Goal: Complete application form

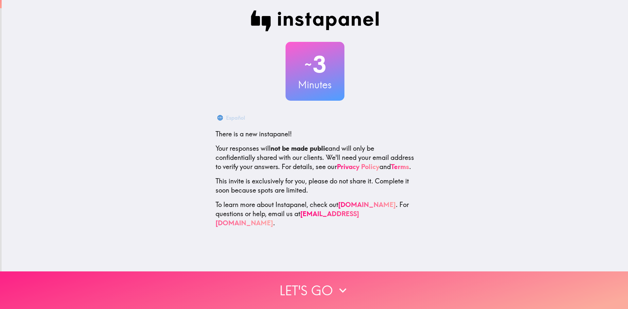
click at [308, 286] on button "Let's go" at bounding box center [314, 290] width 628 height 38
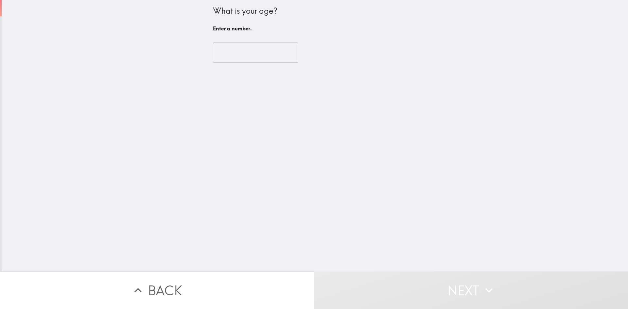
click at [239, 49] on input "number" at bounding box center [255, 53] width 85 height 20
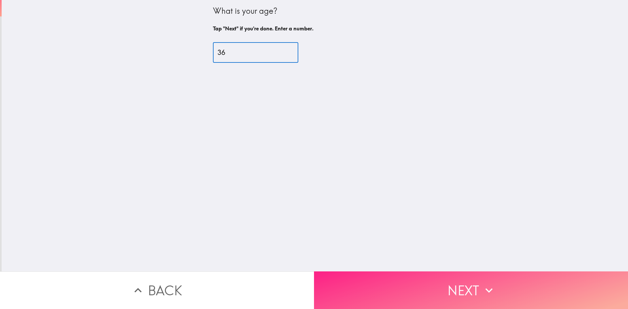
type input "36"
click at [391, 287] on button "Next" at bounding box center [471, 290] width 314 height 38
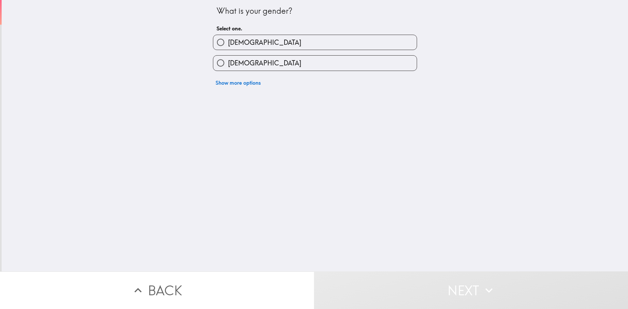
click at [256, 61] on label "[DEMOGRAPHIC_DATA]" at bounding box center [314, 63] width 203 height 15
click at [228, 61] on input "[DEMOGRAPHIC_DATA]" at bounding box center [220, 63] width 15 height 15
radio input "true"
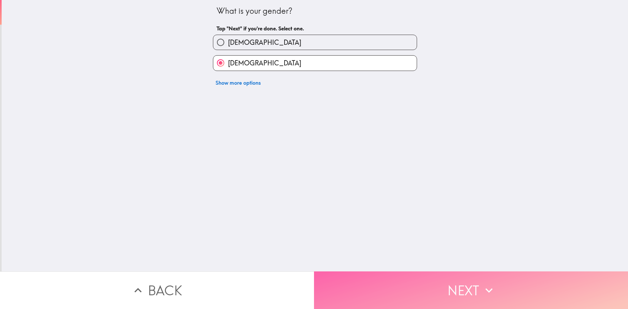
click at [397, 285] on button "Next" at bounding box center [471, 290] width 314 height 38
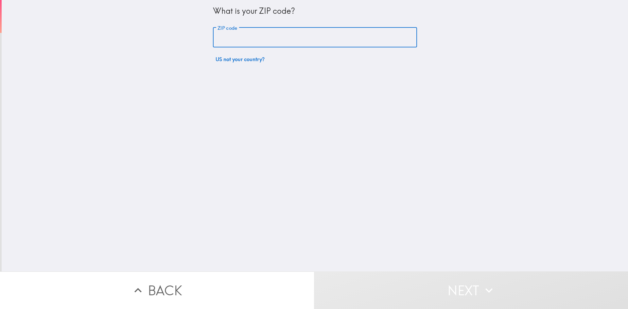
click at [262, 43] on input "ZIP code" at bounding box center [315, 37] width 204 height 20
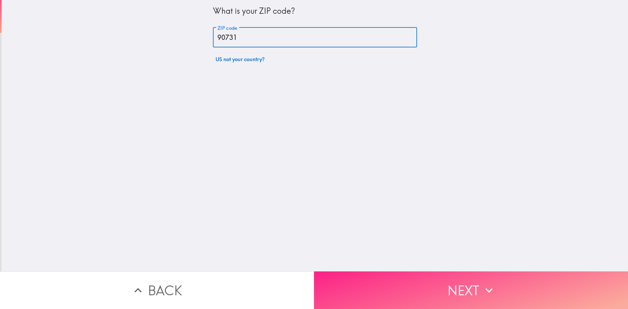
type input "90731"
click at [382, 280] on button "Next" at bounding box center [471, 290] width 314 height 38
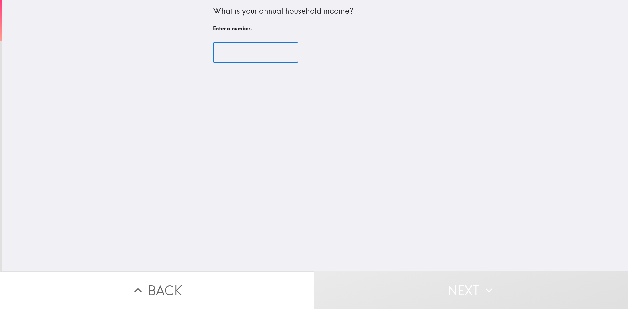
click at [244, 50] on input "number" at bounding box center [255, 53] width 85 height 20
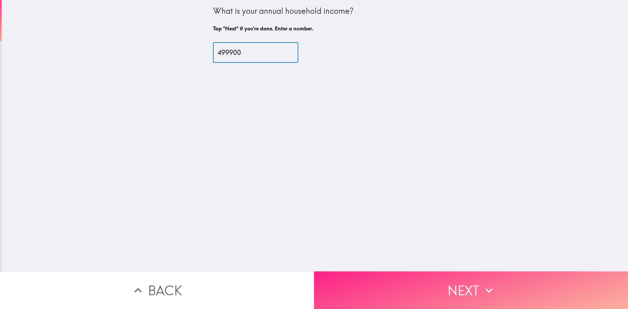
type input "499900"
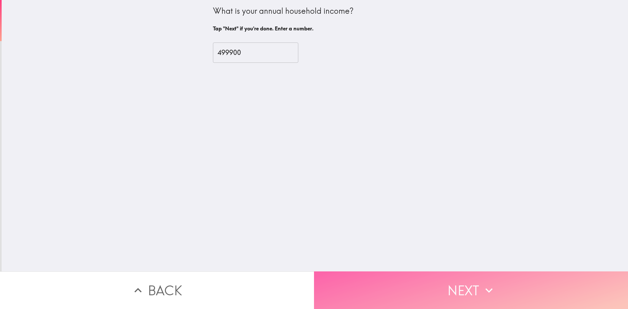
click at [416, 286] on button "Next" at bounding box center [471, 290] width 314 height 38
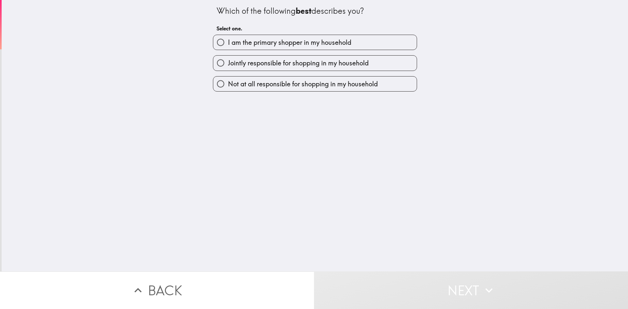
click at [306, 39] on span "I am the primary shopper in my household" at bounding box center [289, 42] width 123 height 9
click at [228, 39] on input "I am the primary shopper in my household" at bounding box center [220, 42] width 15 height 15
radio input "true"
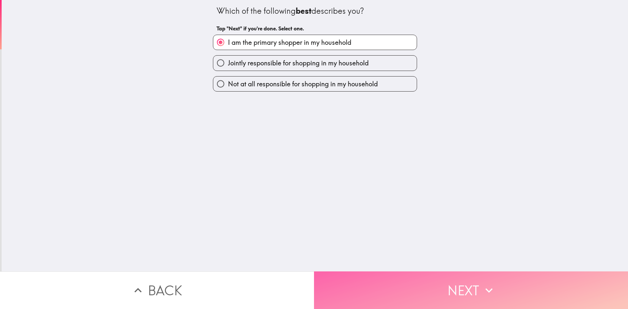
click at [411, 294] on button "Next" at bounding box center [471, 290] width 314 height 38
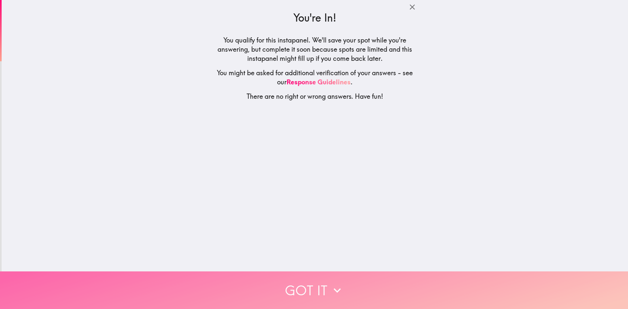
click at [298, 281] on button "Got it" at bounding box center [314, 290] width 628 height 38
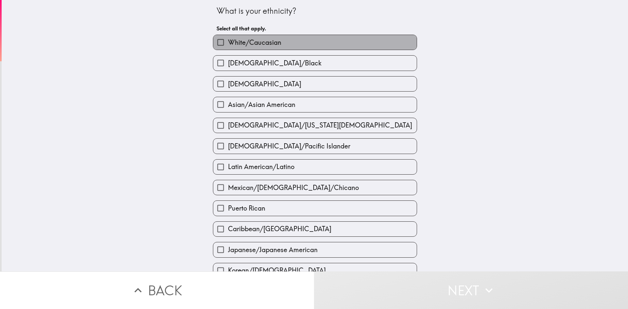
click at [318, 48] on label "White/Caucasian" at bounding box center [314, 42] width 203 height 15
click at [228, 48] on input "White/Caucasian" at bounding box center [220, 42] width 15 height 15
checkbox input "true"
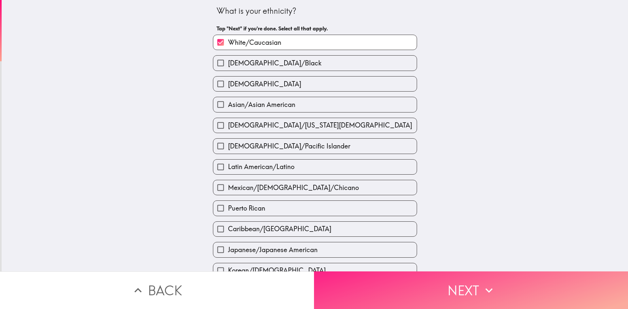
click at [394, 299] on button "Next" at bounding box center [471, 290] width 314 height 38
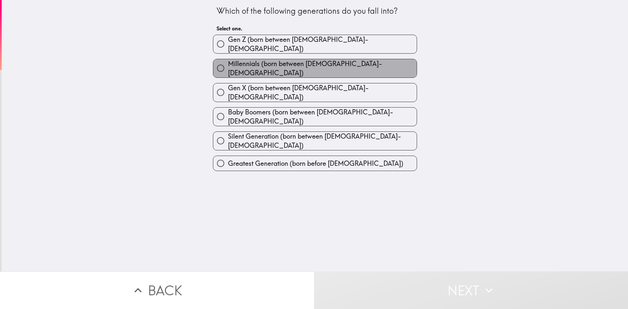
click at [334, 64] on span "Millennials (born between [DEMOGRAPHIC_DATA]-[DEMOGRAPHIC_DATA])" at bounding box center [322, 68] width 189 height 18
click at [228, 64] on input "Millennials (born between [DEMOGRAPHIC_DATA]-[DEMOGRAPHIC_DATA])" at bounding box center [220, 68] width 15 height 15
radio input "true"
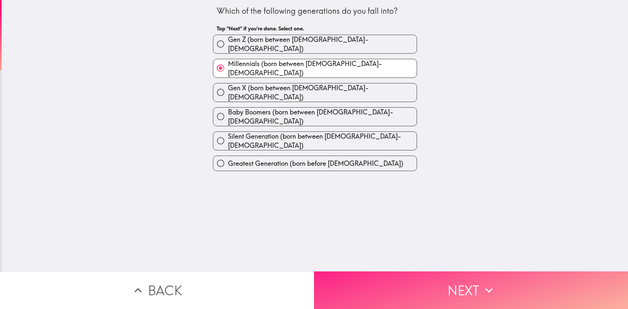
click at [362, 283] on button "Next" at bounding box center [471, 290] width 314 height 38
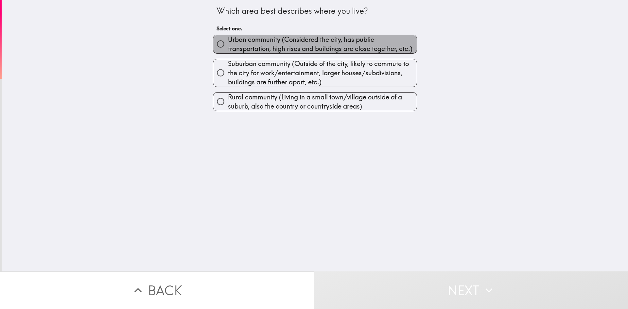
click at [309, 46] on span "Urban community (Considered the city, has public transportation, high rises and…" at bounding box center [322, 44] width 189 height 18
click at [228, 46] on input "Urban community (Considered the city, has public transportation, high rises and…" at bounding box center [220, 44] width 15 height 15
radio input "true"
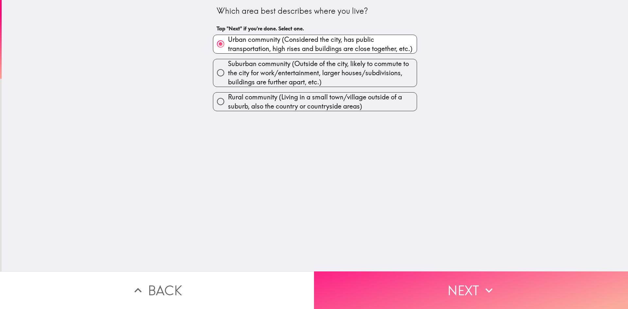
click at [386, 285] on button "Next" at bounding box center [471, 290] width 314 height 38
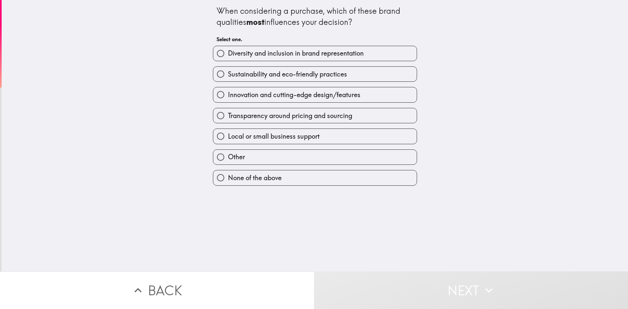
click at [336, 51] on span "Diversity and inclusion in brand representation" at bounding box center [296, 53] width 136 height 9
click at [228, 51] on input "Diversity and inclusion in brand representation" at bounding box center [220, 53] width 15 height 15
radio input "true"
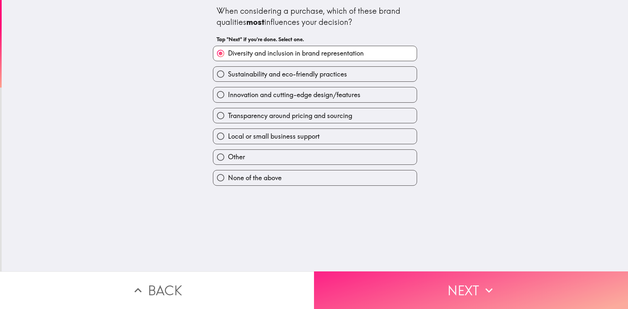
click at [365, 288] on button "Next" at bounding box center [471, 290] width 314 height 38
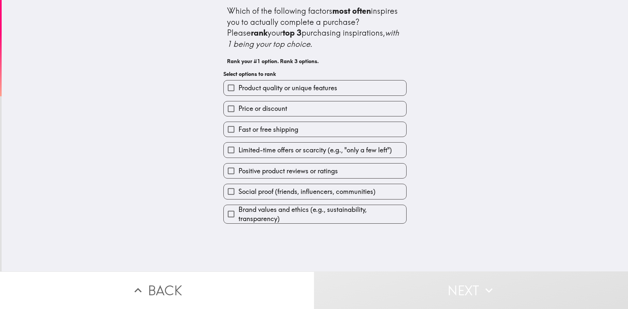
click at [320, 94] on label "Product quality or unique features" at bounding box center [315, 87] width 182 height 15
click at [238, 94] on input "Product quality or unique features" at bounding box center [231, 87] width 15 height 15
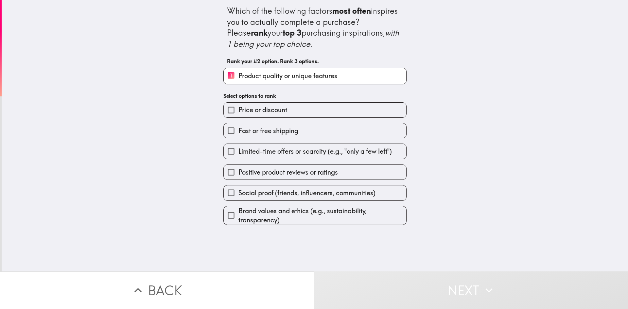
click at [286, 113] on label "Price or discount" at bounding box center [315, 110] width 182 height 15
click at [238, 113] on input "Price or discount" at bounding box center [231, 110] width 15 height 15
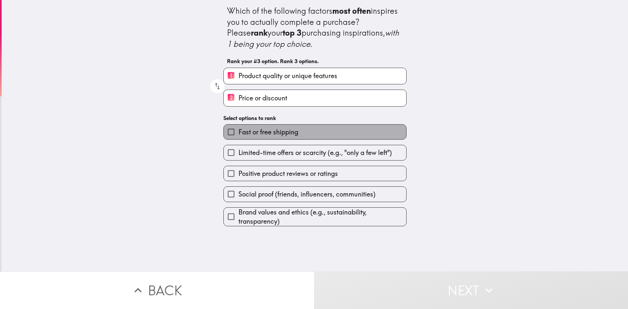
click at [295, 134] on label "Fast or free shipping" at bounding box center [315, 132] width 182 height 15
click at [238, 134] on input "Fast or free shipping" at bounding box center [231, 132] width 15 height 15
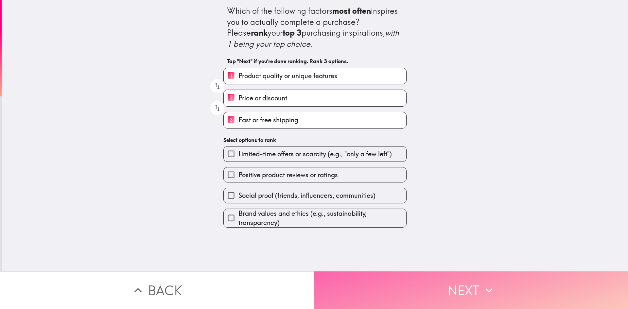
click at [357, 288] on button "Next" at bounding box center [471, 290] width 314 height 38
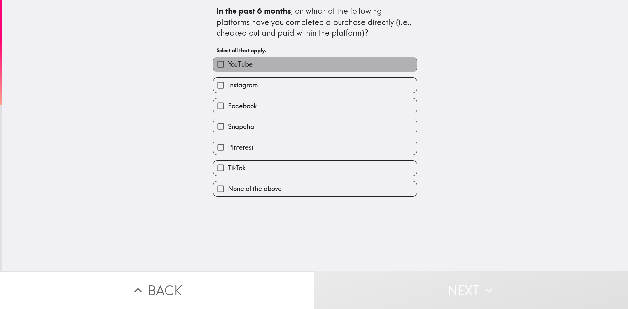
click at [291, 63] on label "YouTube" at bounding box center [314, 64] width 203 height 15
click at [228, 63] on input "YouTube" at bounding box center [220, 64] width 15 height 15
checkbox input "true"
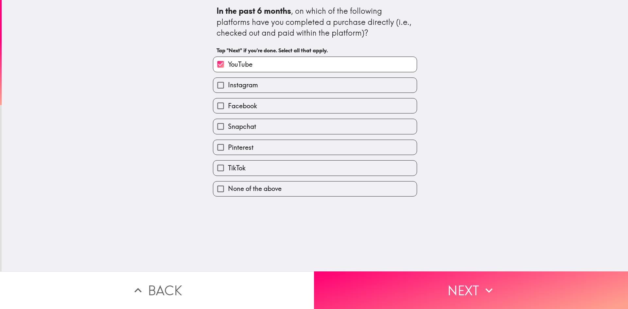
click at [284, 88] on label "Instagram" at bounding box center [314, 85] width 203 height 15
click at [228, 88] on input "Instagram" at bounding box center [220, 85] width 15 height 15
checkbox input "true"
click at [288, 103] on label "Facebook" at bounding box center [314, 105] width 203 height 15
click at [228, 103] on input "Facebook" at bounding box center [220, 105] width 15 height 15
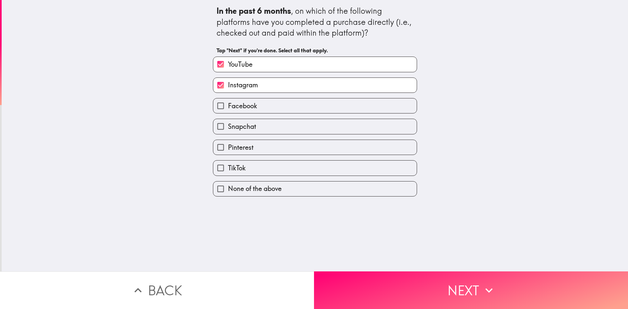
checkbox input "true"
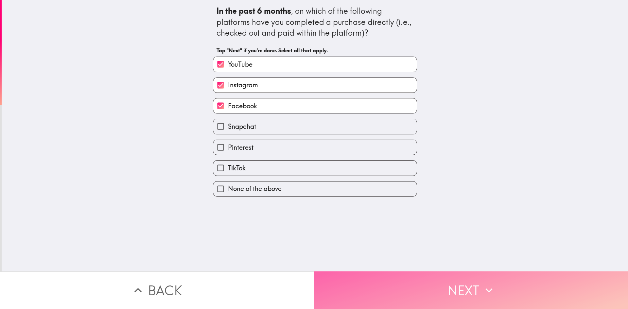
click at [364, 285] on button "Next" at bounding box center [471, 290] width 314 height 38
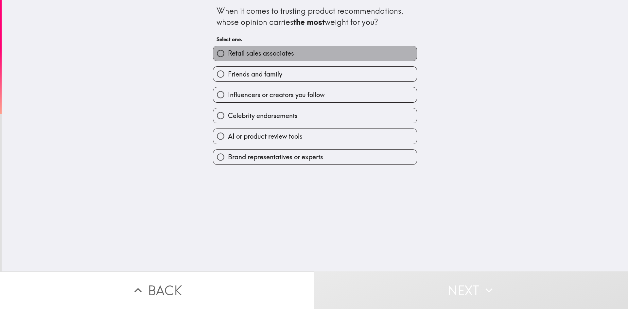
click at [307, 59] on label "Retail sales associates" at bounding box center [314, 53] width 203 height 15
click at [228, 59] on input "Retail sales associates" at bounding box center [220, 53] width 15 height 15
radio input "true"
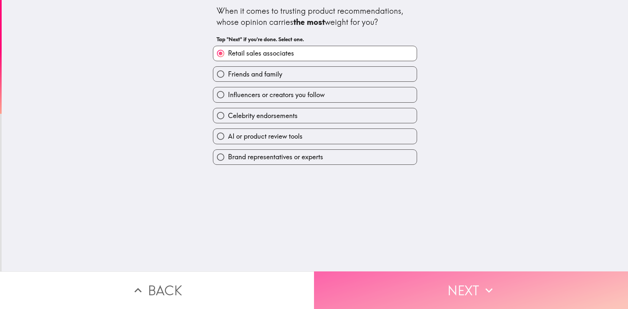
click at [376, 272] on button "Next" at bounding box center [471, 290] width 314 height 38
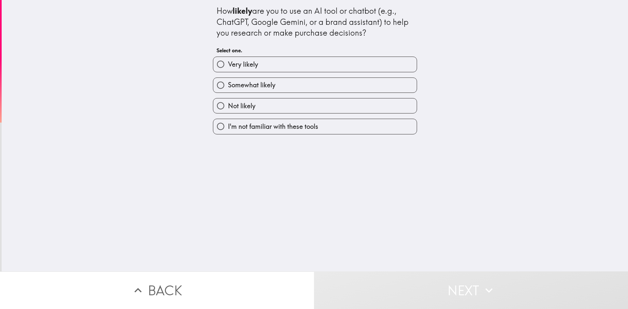
click at [341, 65] on label "Very likely" at bounding box center [314, 64] width 203 height 15
click at [228, 65] on input "Very likely" at bounding box center [220, 64] width 15 height 15
radio input "true"
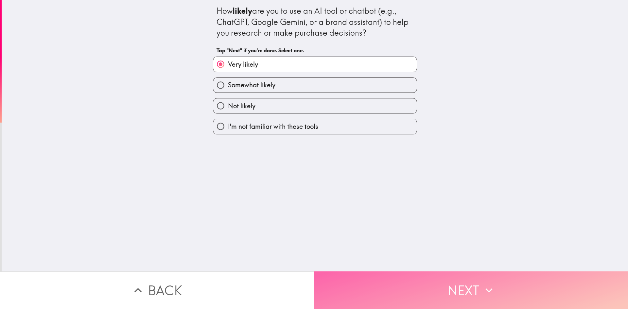
click at [390, 282] on button "Next" at bounding box center [471, 290] width 314 height 38
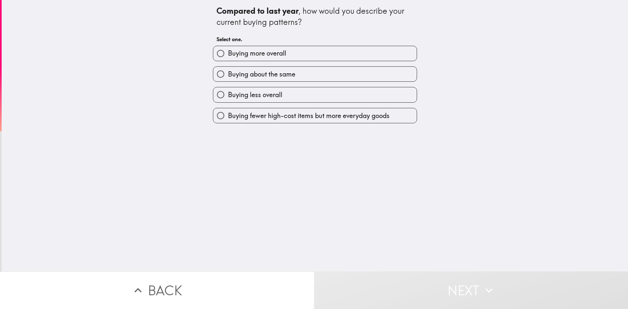
click at [313, 56] on label "Buying more overall" at bounding box center [314, 53] width 203 height 15
click at [228, 56] on input "Buying more overall" at bounding box center [220, 53] width 15 height 15
radio input "true"
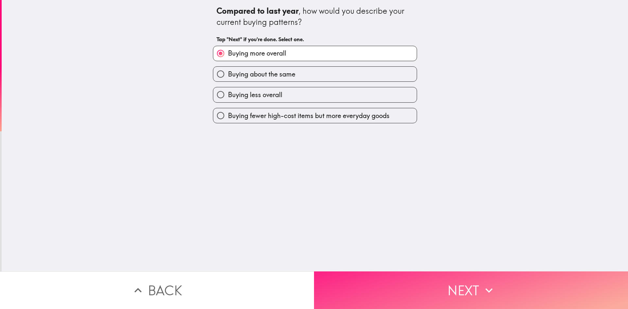
click at [385, 291] on button "Next" at bounding box center [471, 290] width 314 height 38
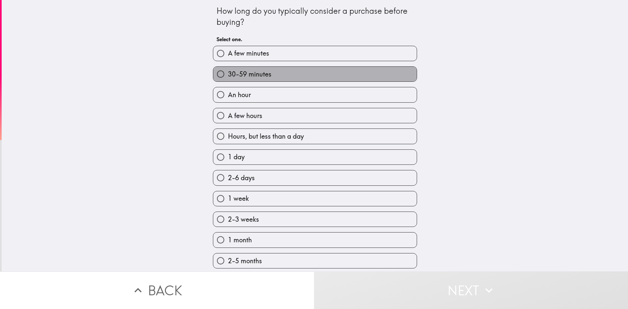
click at [289, 77] on label "30-59 minutes" at bounding box center [314, 74] width 203 height 15
click at [228, 77] on input "30-59 minutes" at bounding box center [220, 74] width 15 height 15
radio input "true"
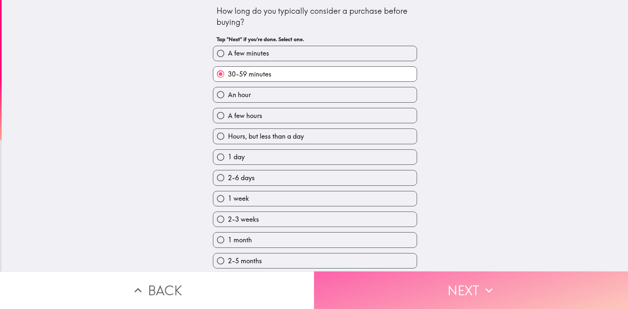
click at [401, 279] on button "Next" at bounding box center [471, 290] width 314 height 38
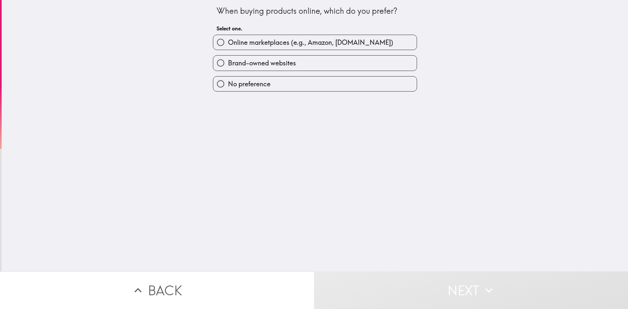
click at [371, 46] on span "Online marketplaces (e.g., Amazon, [DOMAIN_NAME])" at bounding box center [310, 42] width 165 height 9
click at [228, 46] on input "Online marketplaces (e.g., Amazon, [DOMAIN_NAME])" at bounding box center [220, 42] width 15 height 15
radio input "true"
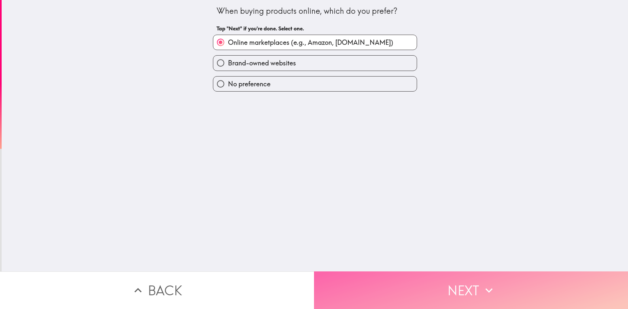
click at [390, 294] on button "Next" at bounding box center [471, 290] width 314 height 38
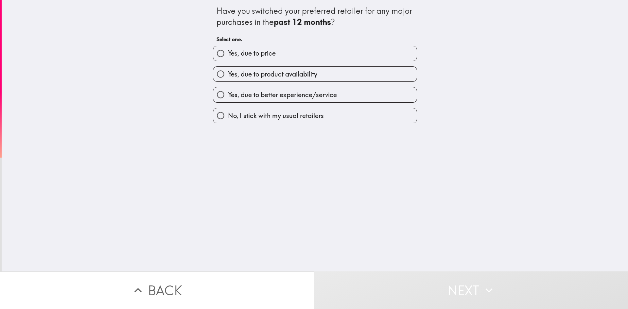
click at [300, 59] on label "Yes, due to price" at bounding box center [314, 53] width 203 height 15
click at [228, 59] on input "Yes, due to price" at bounding box center [220, 53] width 15 height 15
radio input "true"
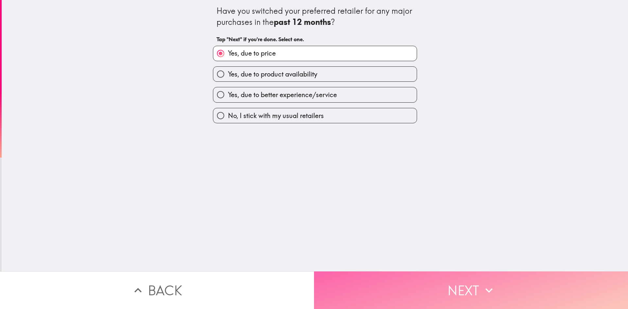
click at [369, 281] on button "Next" at bounding box center [471, 290] width 314 height 38
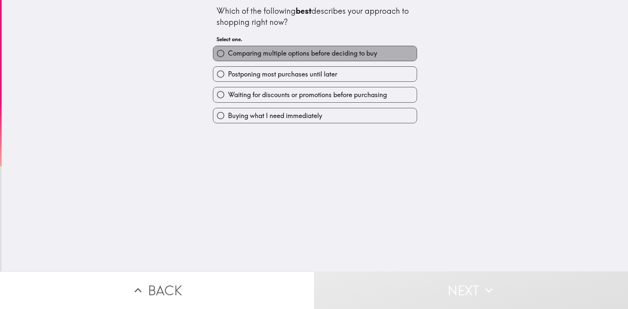
click at [325, 51] on span "Comparing multiple options before deciding to buy" at bounding box center [302, 53] width 149 height 9
click at [228, 51] on input "Comparing multiple options before deciding to buy" at bounding box center [220, 53] width 15 height 15
radio input "true"
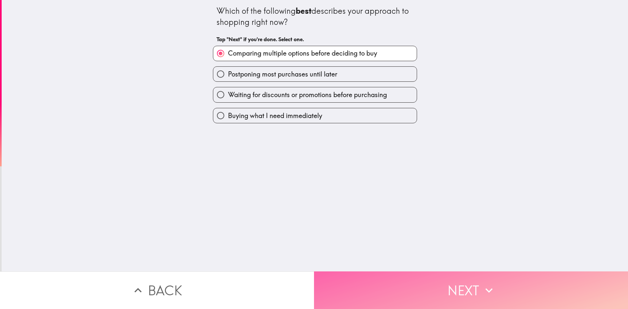
click at [374, 282] on button "Next" at bounding box center [471, 290] width 314 height 38
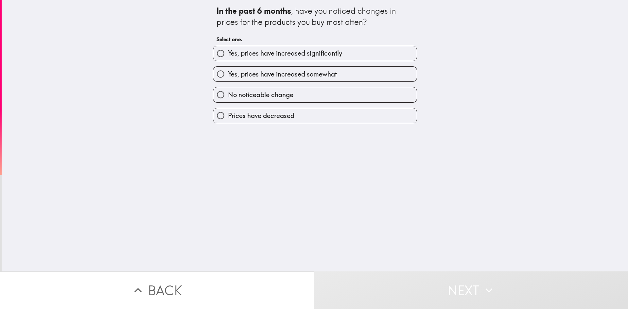
click at [280, 54] on span "Yes, prices have increased significantly" at bounding box center [285, 53] width 114 height 9
click at [228, 54] on input "Yes, prices have increased significantly" at bounding box center [220, 53] width 15 height 15
radio input "true"
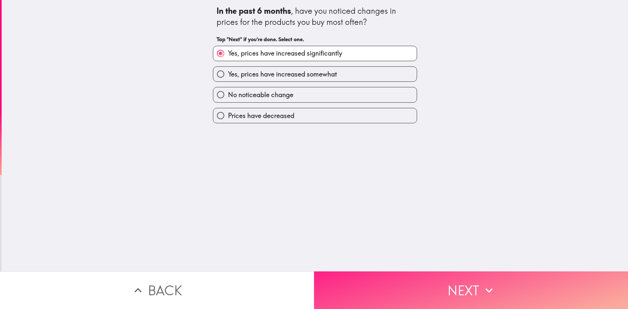
click at [347, 281] on button "Next" at bounding box center [471, 290] width 314 height 38
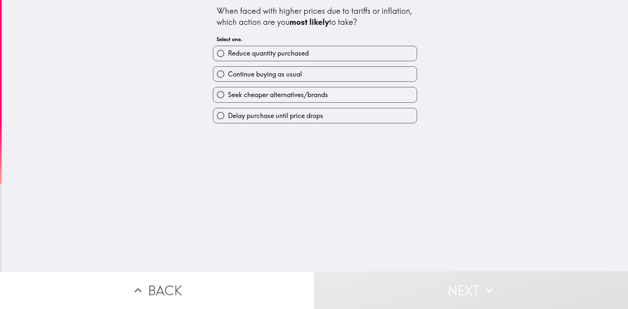
click at [295, 56] on span "Reduce quantity purchased" at bounding box center [268, 53] width 81 height 9
click at [228, 56] on input "Reduce quantity purchased" at bounding box center [220, 53] width 15 height 15
radio input "true"
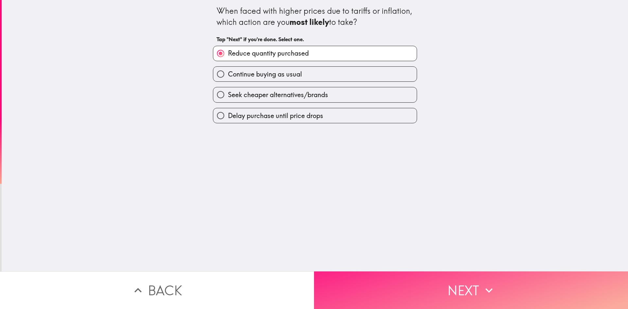
click at [349, 273] on button "Next" at bounding box center [471, 290] width 314 height 38
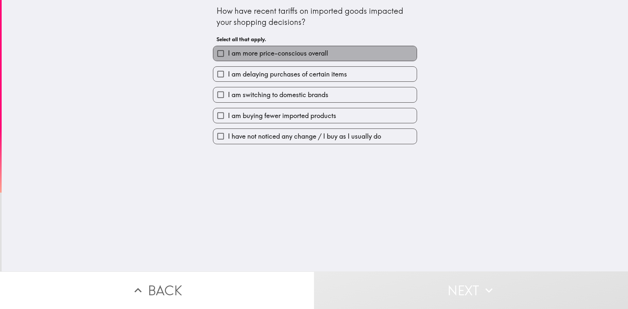
click at [274, 47] on label "I am more price-conscious overall" at bounding box center [314, 53] width 203 height 15
click at [228, 47] on input "I am more price-conscious overall" at bounding box center [220, 53] width 15 height 15
checkbox input "true"
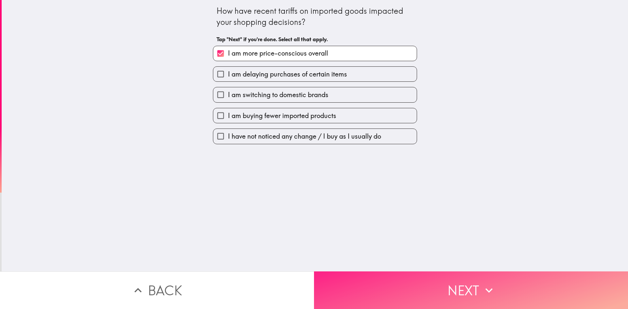
click at [353, 284] on button "Next" at bounding box center [471, 290] width 314 height 38
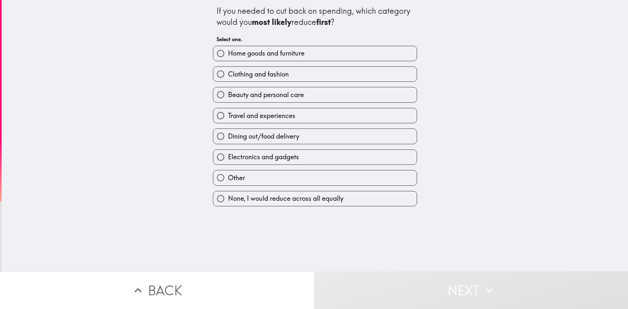
click at [303, 43] on div "Home goods and furniture" at bounding box center [312, 51] width 209 height 21
click at [311, 56] on label "Home goods and furniture" at bounding box center [314, 53] width 203 height 15
click at [228, 56] on input "Home goods and furniture" at bounding box center [220, 53] width 15 height 15
radio input "true"
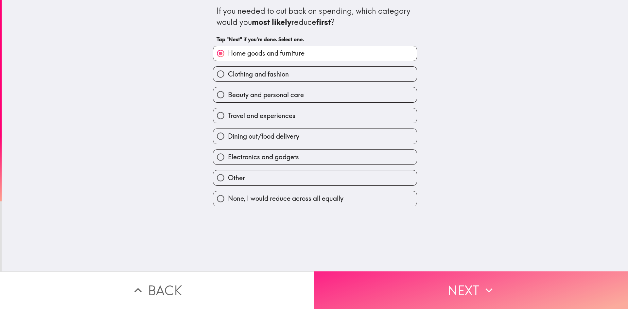
click at [381, 291] on button "Next" at bounding box center [471, 290] width 314 height 38
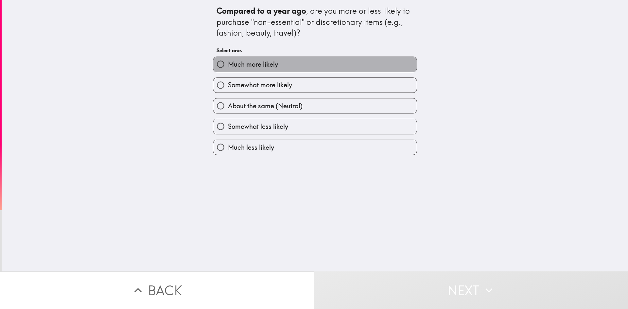
click at [346, 64] on label "Much more likely" at bounding box center [314, 64] width 203 height 15
click at [228, 64] on input "Much more likely" at bounding box center [220, 64] width 15 height 15
radio input "true"
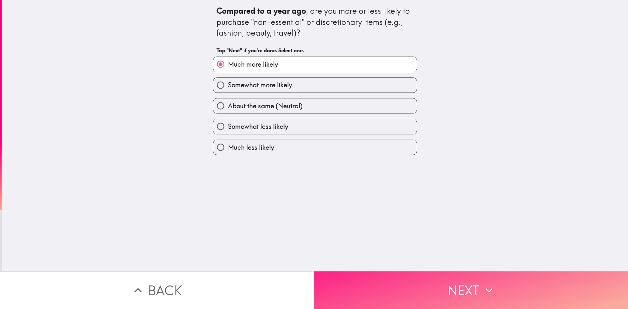
click at [350, 283] on button "Next" at bounding box center [471, 290] width 314 height 38
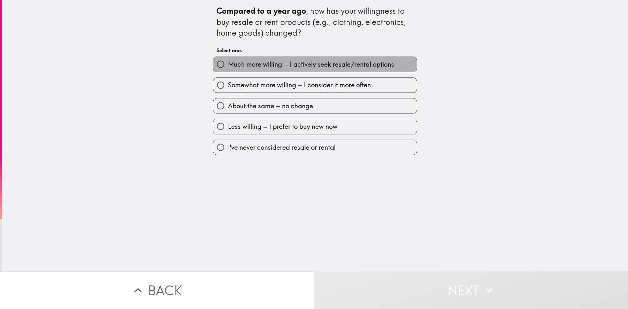
click at [309, 70] on label "Much more willing – I actively seek resale/rental options" at bounding box center [314, 64] width 203 height 15
click at [228, 70] on input "Much more willing – I actively seek resale/rental options" at bounding box center [220, 64] width 15 height 15
radio input "true"
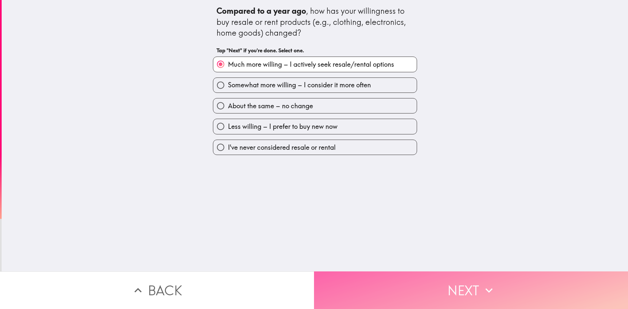
click at [357, 293] on button "Next" at bounding box center [471, 290] width 314 height 38
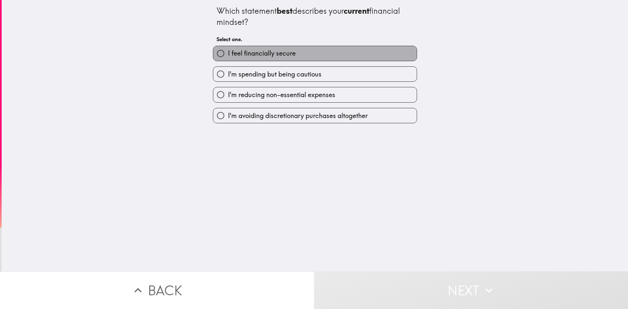
click at [307, 54] on label "I feel financially secure" at bounding box center [314, 53] width 203 height 15
click at [228, 54] on input "I feel financially secure" at bounding box center [220, 53] width 15 height 15
radio input "true"
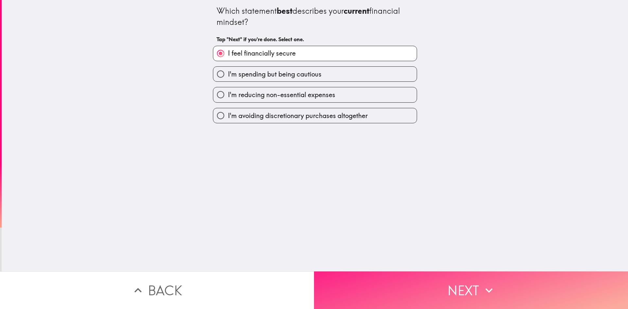
click at [364, 282] on button "Next" at bounding box center [471, 290] width 314 height 38
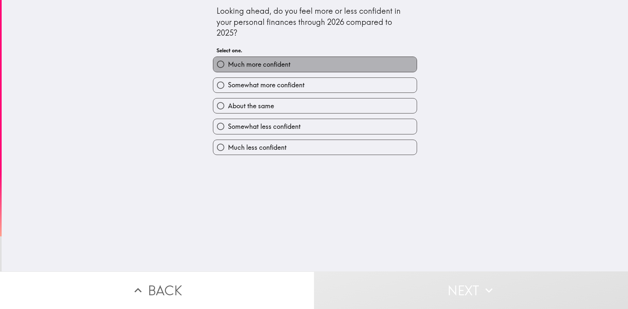
click at [312, 69] on label "Much more confident" at bounding box center [314, 64] width 203 height 15
click at [228, 69] on input "Much more confident" at bounding box center [220, 64] width 15 height 15
radio input "true"
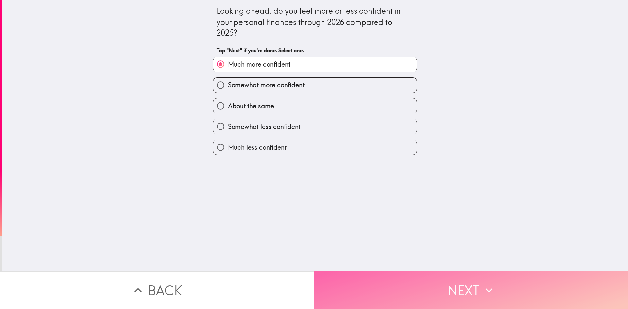
click at [335, 281] on button "Next" at bounding box center [471, 290] width 314 height 38
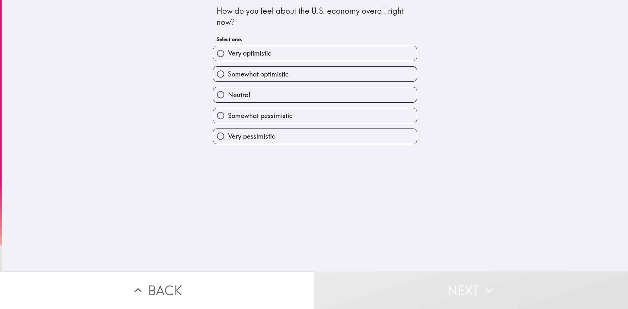
click at [301, 61] on div "Somewhat optimistic" at bounding box center [312, 71] width 209 height 21
click at [274, 58] on label "Very optimistic" at bounding box center [314, 53] width 203 height 15
click at [228, 58] on input "Very optimistic" at bounding box center [220, 53] width 15 height 15
radio input "true"
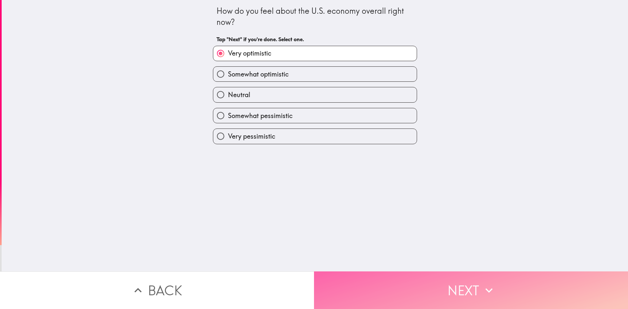
click at [350, 291] on button "Next" at bounding box center [471, 290] width 314 height 38
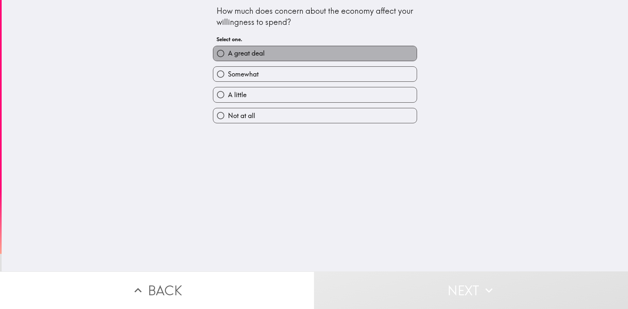
click at [282, 55] on label "A great deal" at bounding box center [314, 53] width 203 height 15
click at [228, 55] on input "A great deal" at bounding box center [220, 53] width 15 height 15
radio input "true"
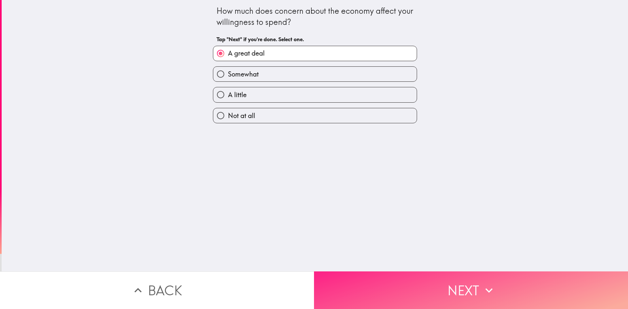
click at [357, 281] on button "Next" at bounding box center [471, 290] width 314 height 38
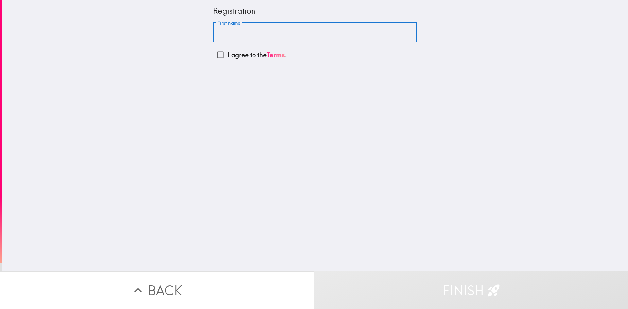
click at [265, 34] on input "First name" at bounding box center [315, 32] width 204 height 20
click at [216, 54] on input "I agree to the Terms ." at bounding box center [220, 54] width 15 height 15
checkbox input "true"
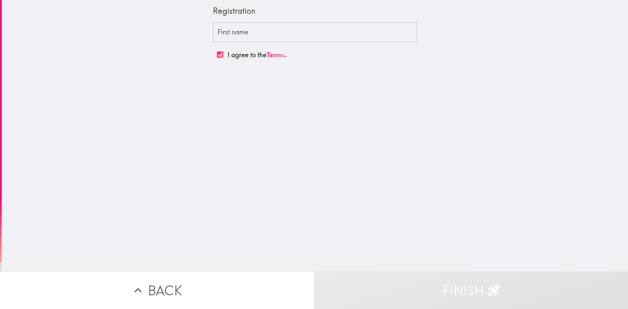
click at [254, 30] on input "First name" at bounding box center [315, 32] width 204 height 20
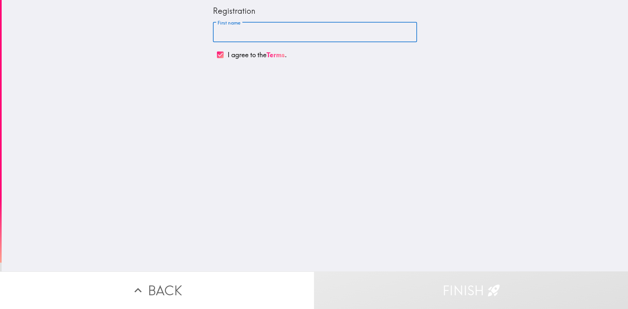
click at [231, 11] on div "Registration" at bounding box center [315, 11] width 204 height 11
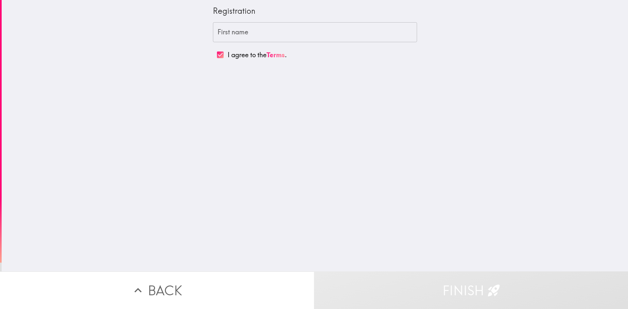
click at [231, 11] on div "Registration" at bounding box center [315, 11] width 204 height 11
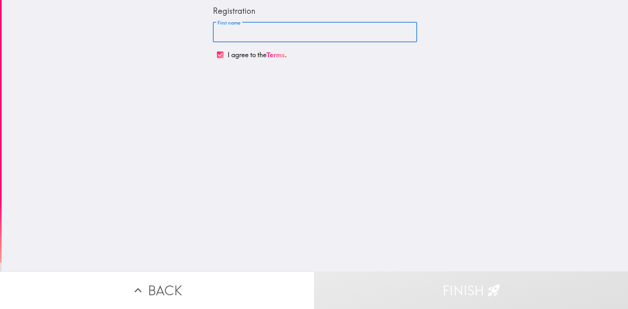
click at [234, 37] on input "First name" at bounding box center [315, 32] width 204 height 20
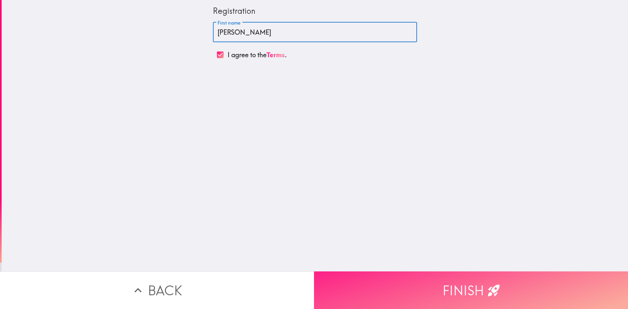
type input "[PERSON_NAME]"
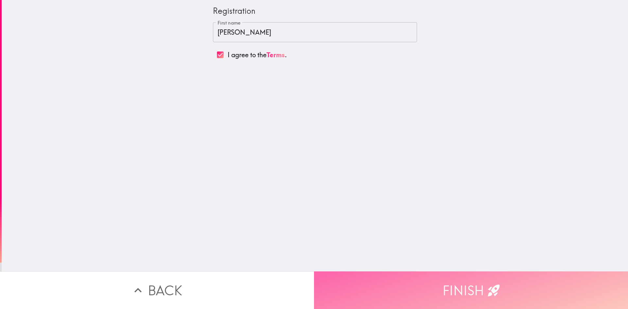
click at [431, 283] on button "Finish" at bounding box center [471, 290] width 314 height 38
